Goal: Task Accomplishment & Management: Complete application form

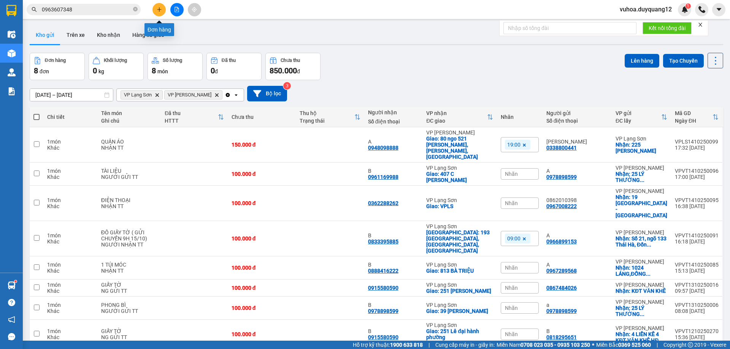
click at [160, 6] on button at bounding box center [158, 9] width 13 height 13
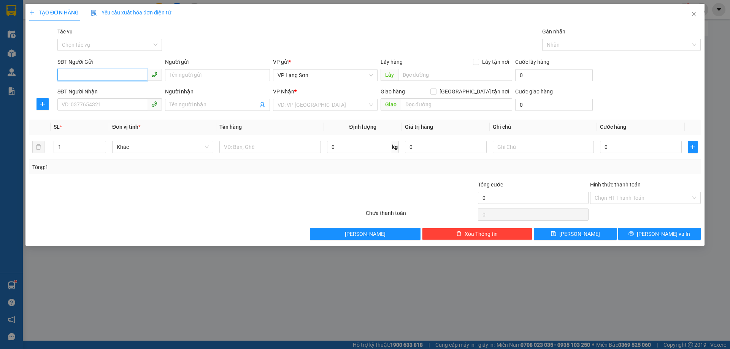
paste input "0908110301"
type input "0908110301"
click at [472, 59] on div "Lấy hàng Lấy tận nơi" at bounding box center [445, 62] width 131 height 8
click at [340, 76] on span "VP Lạng Sơn" at bounding box center [324, 75] width 95 height 11
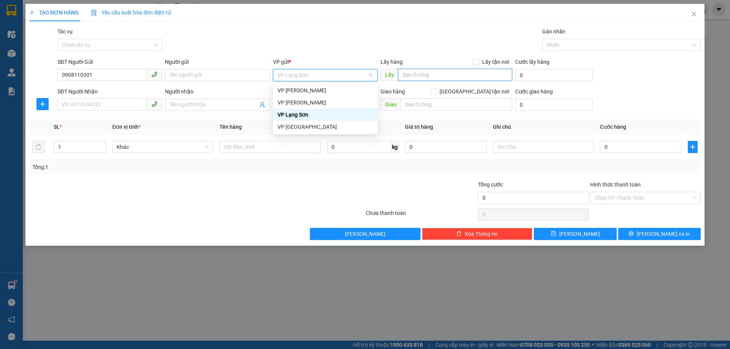
click at [440, 76] on input "text" at bounding box center [455, 75] width 114 height 12
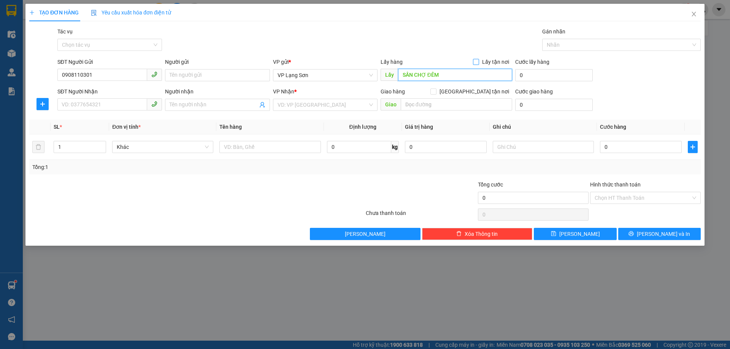
type input "SÂN CHỢ ĐÊM"
click at [479, 62] on span at bounding box center [476, 62] width 6 height 6
click at [478, 62] on input "Lấy tận nơi" at bounding box center [475, 61] width 5 height 5
checkbox input "true"
paste input "0981176135"
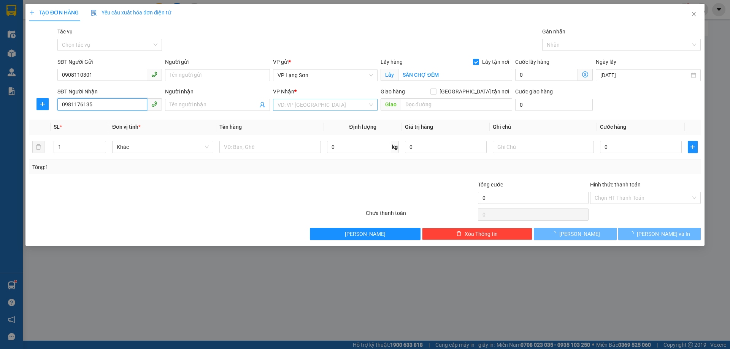
type input "0981176135"
click at [317, 103] on input "search" at bounding box center [322, 104] width 90 height 11
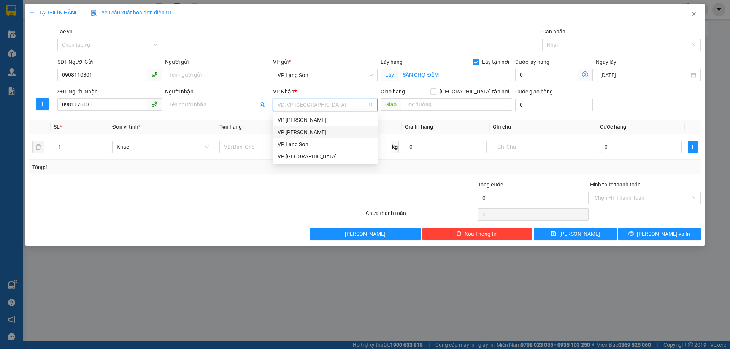
click at [308, 132] on div "VP [PERSON_NAME]" at bounding box center [324, 132] width 95 height 8
click at [435, 93] on input "[GEOGRAPHIC_DATA] tận nơi" at bounding box center [432, 91] width 5 height 5
checkbox input "true"
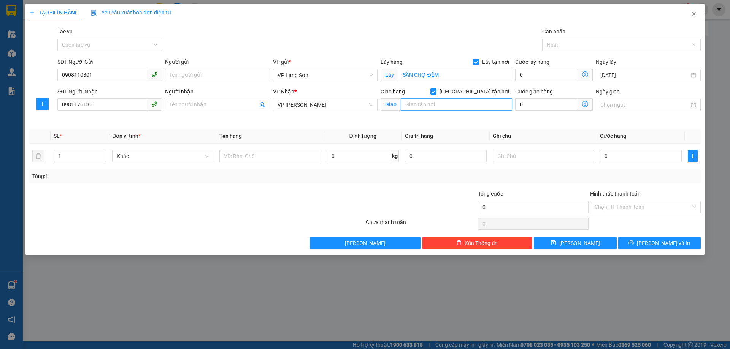
click at [442, 109] on input "text" at bounding box center [456, 104] width 111 height 12
type input "NGÕ 105 DOÃN KẾ THIỆN"
click at [619, 152] on input "0" at bounding box center [641, 156] width 82 height 12
type input "1"
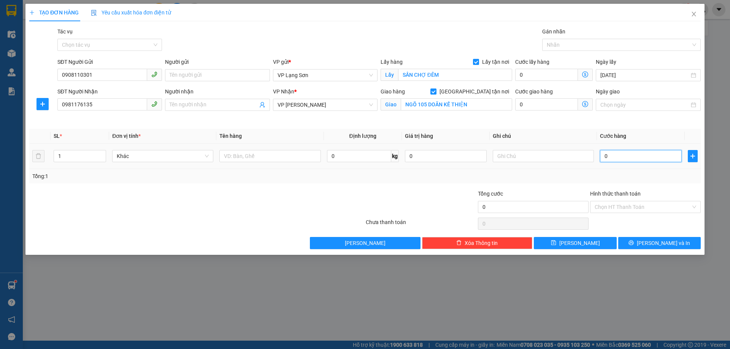
type input "1"
type input "10"
type input "100"
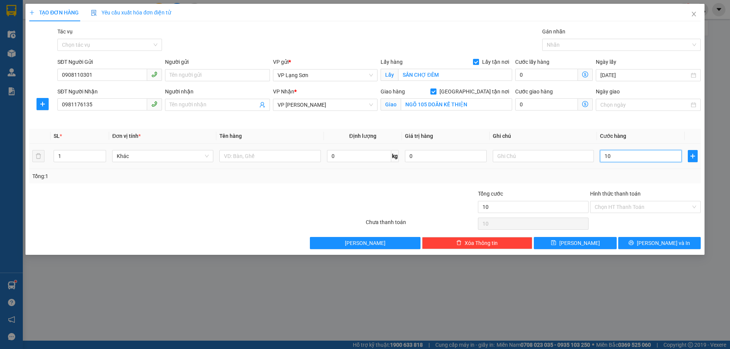
type input "100"
type input "100.000"
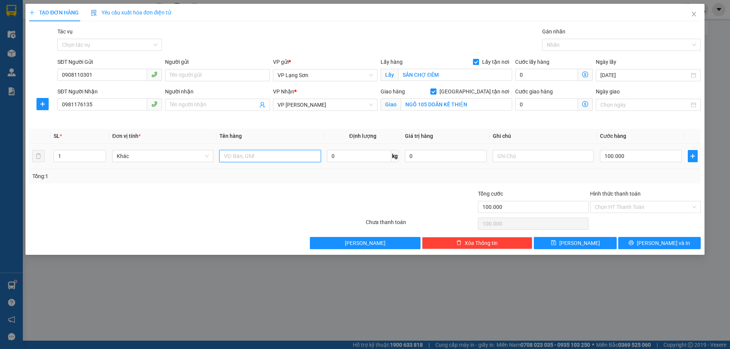
click at [230, 156] on input "text" at bounding box center [269, 156] width 101 height 12
type input "D"
type input "ĐỒ ĂN"
click at [511, 158] on input "text" at bounding box center [542, 156] width 101 height 12
type input "NHẬN TT"
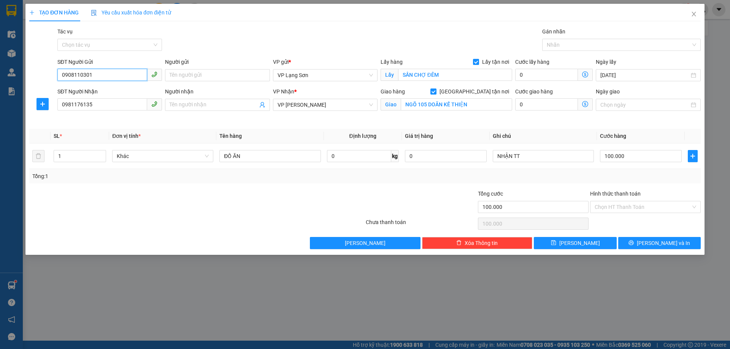
drag, startPoint x: 55, startPoint y: 78, endPoint x: 0, endPoint y: 80, distance: 55.2
click at [0, 80] on div "TẠO ĐƠN HÀNG Yêu cầu xuất hóa đơn điện tử Transit Pickup Surcharge Ids Transit …" at bounding box center [365, 174] width 730 height 349
click at [574, 244] on button "[PERSON_NAME]" at bounding box center [575, 243] width 82 height 12
checkbox input "false"
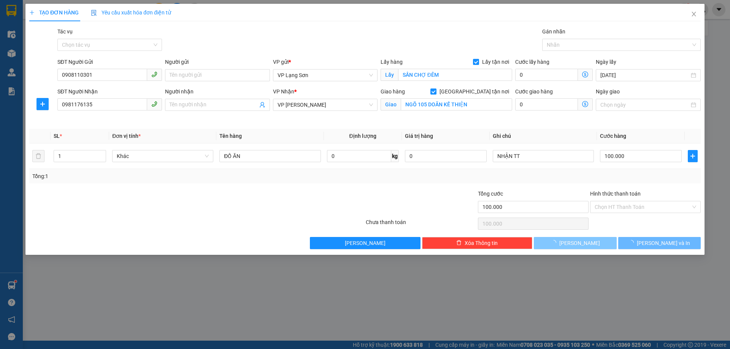
type input "0"
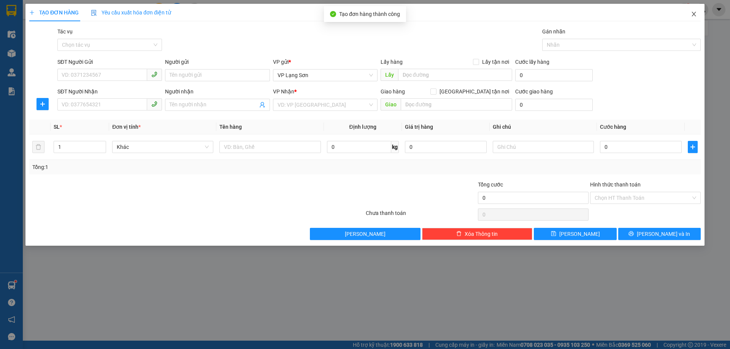
click at [693, 14] on icon "close" at bounding box center [693, 14] width 4 height 5
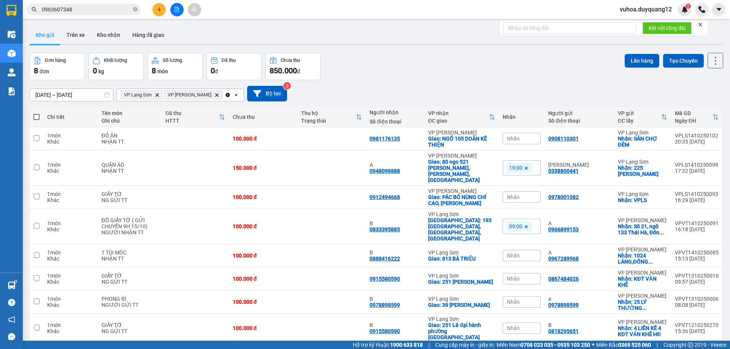
click at [516, 140] on span "Nhãn" at bounding box center [513, 139] width 13 height 6
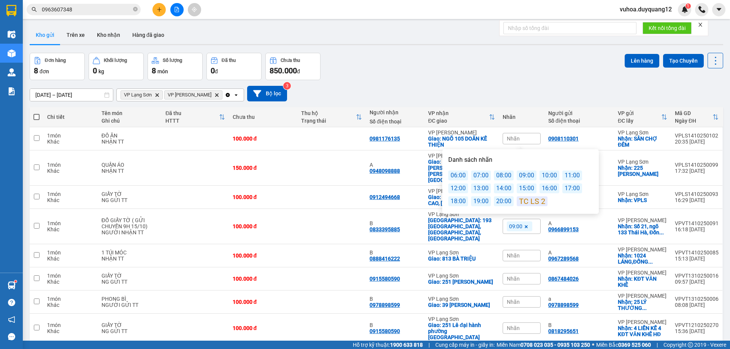
click at [573, 172] on div "11:00" at bounding box center [572, 176] width 20 height 10
